Goal: Task Accomplishment & Management: Complete application form

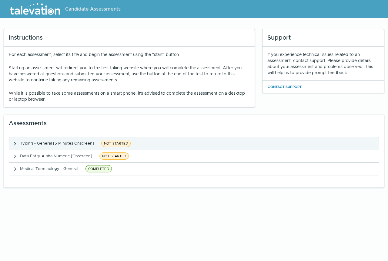
click at [115, 144] on span "NOT STARTED" at bounding box center [115, 143] width 29 height 7
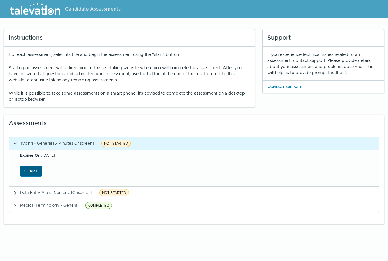
click at [32, 169] on button "Start" at bounding box center [31, 171] width 22 height 11
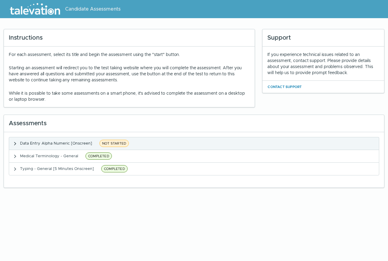
click at [44, 143] on span "Data Entry Alpha Numeric [Onscreen]" at bounding box center [56, 143] width 72 height 5
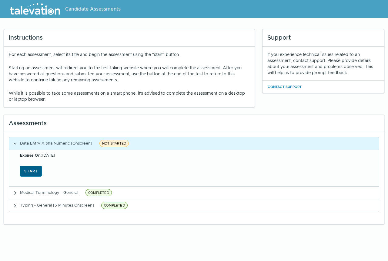
click at [32, 170] on button "Start" at bounding box center [31, 171] width 22 height 11
